Goal: Task Accomplishment & Management: Manage account settings

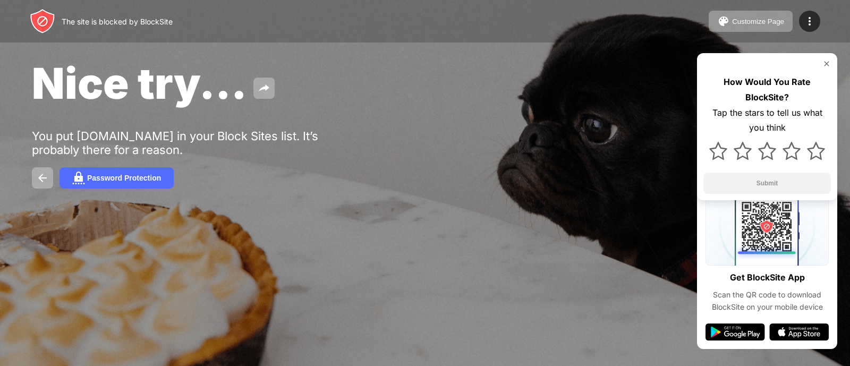
click at [269, 25] on div "The site is blocked by BlockSite Customize Page Edit Block List Redirect Custom…" at bounding box center [425, 21] width 850 height 43
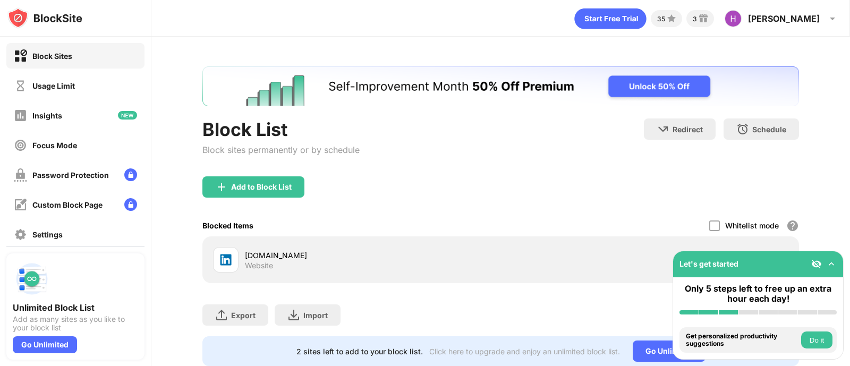
scroll to position [40, 0]
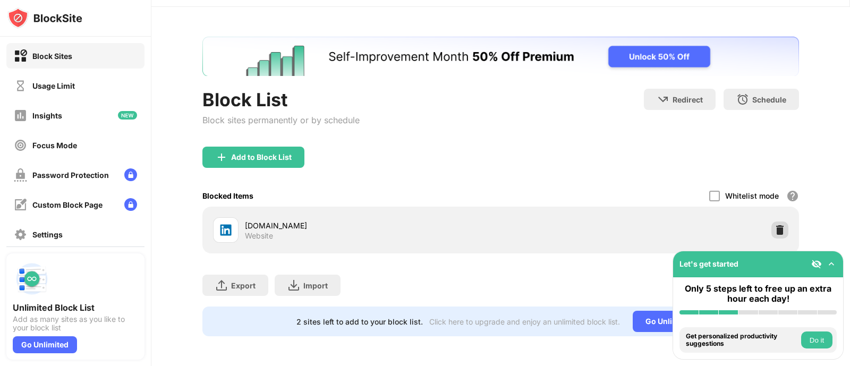
click at [775, 225] on img at bounding box center [780, 230] width 11 height 11
